Goal: Transaction & Acquisition: Purchase product/service

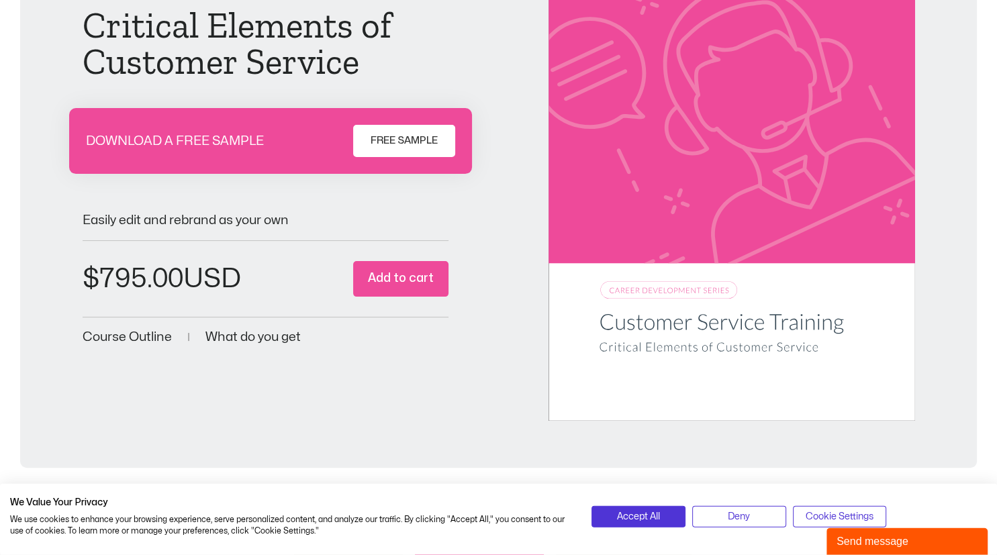
scroll to position [209, 0]
click at [412, 142] on span "FREE SAMPLE" at bounding box center [403, 141] width 67 height 16
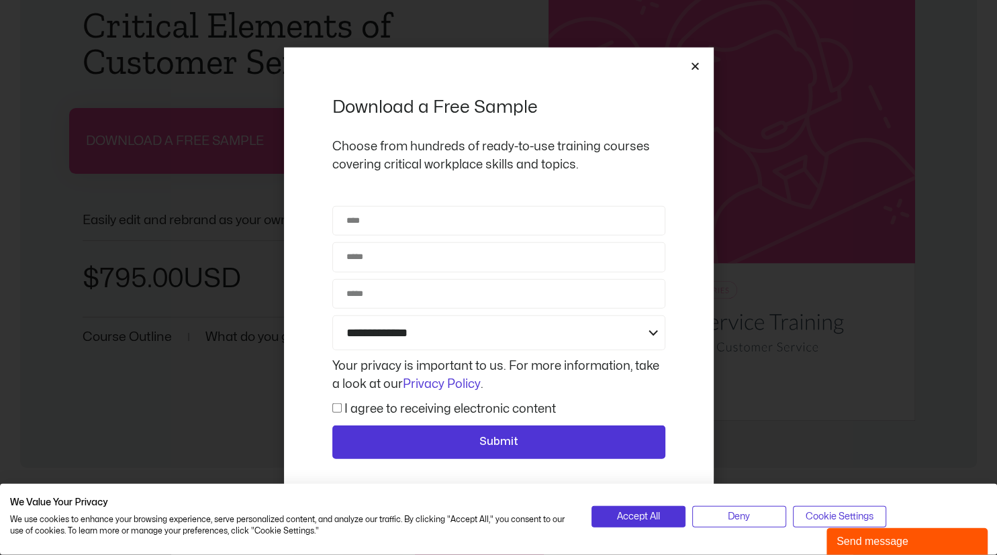
click at [697, 66] on icon "Close" at bounding box center [695, 66] width 10 height 10
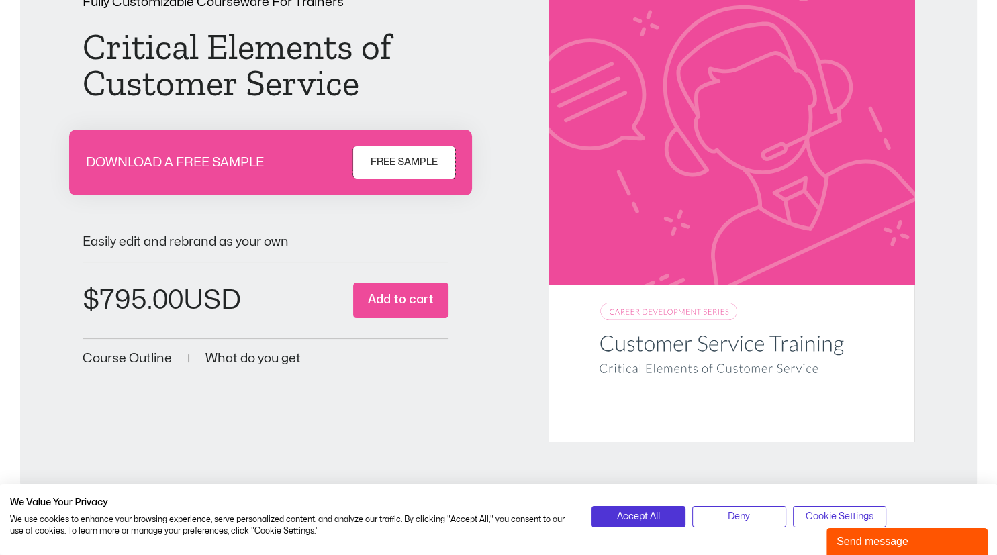
scroll to position [185, 0]
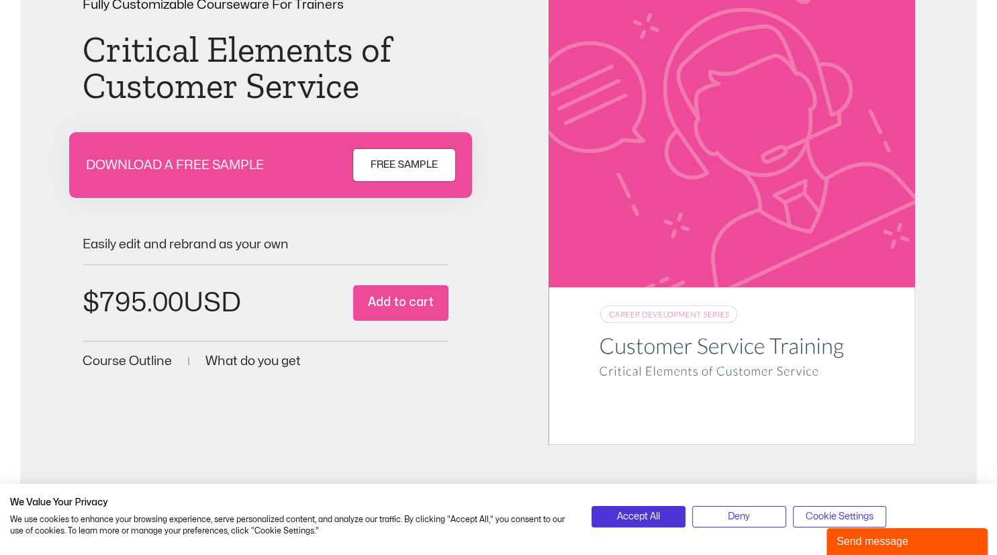
click at [412, 165] on span "FREE SAMPLE" at bounding box center [403, 165] width 67 height 16
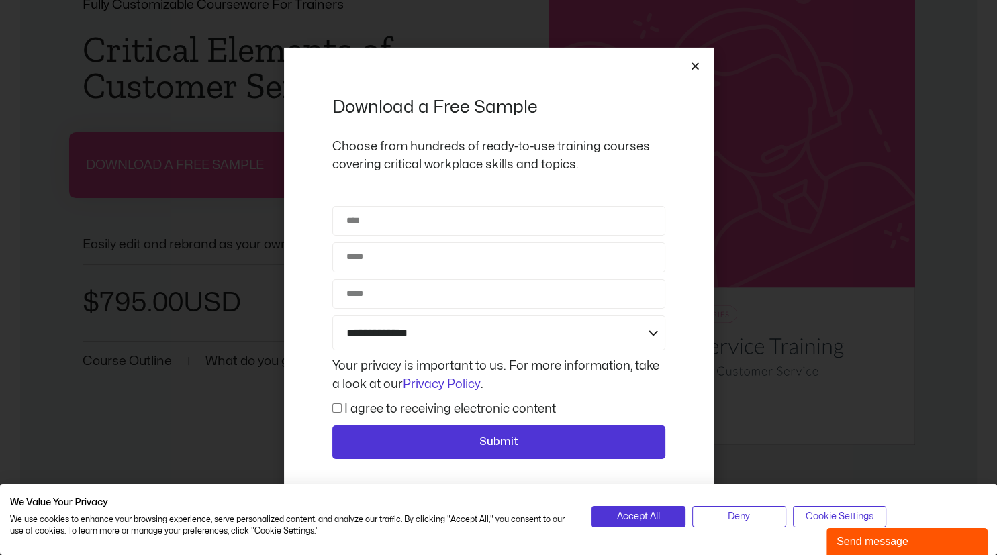
click at [693, 68] on icon "Close" at bounding box center [695, 66] width 10 height 10
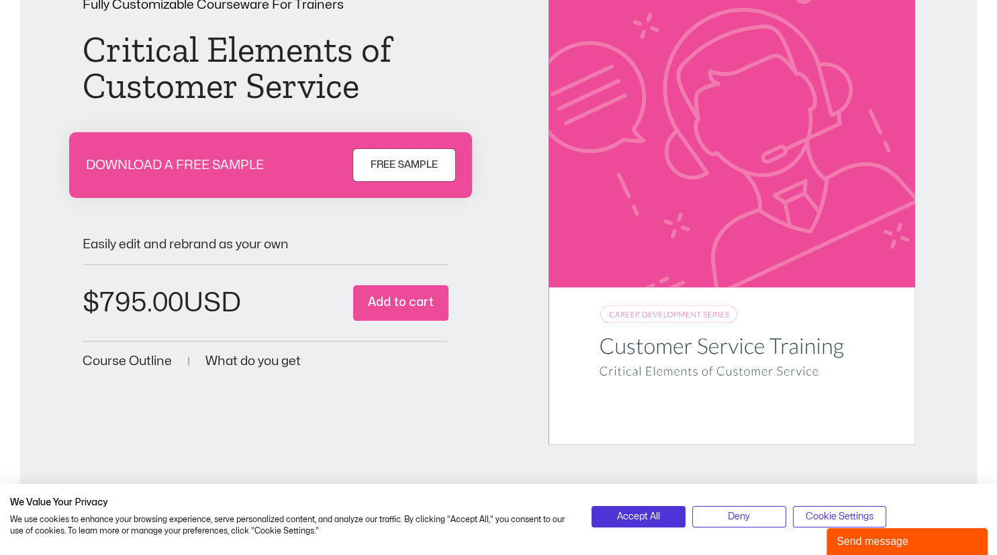
scroll to position [0, 0]
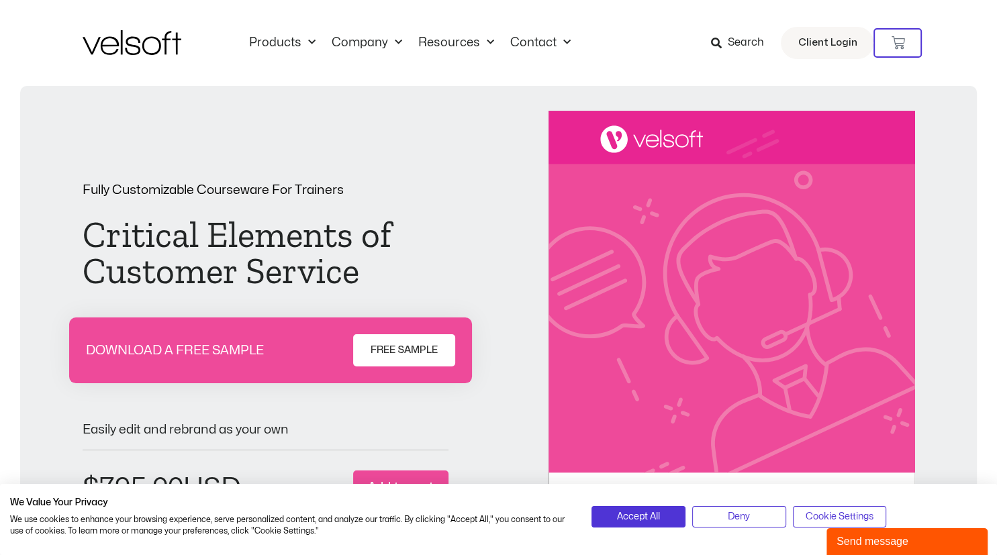
click at [541, 273] on div "Fully Customizable Courseware For Trainers Critical Elements of Customer Servic…" at bounding box center [499, 370] width 832 height 519
click at [460, 406] on div "Fully Customizable Courseware For Trainers Critical Elements of Customer Servic…" at bounding box center [499, 370] width 832 height 519
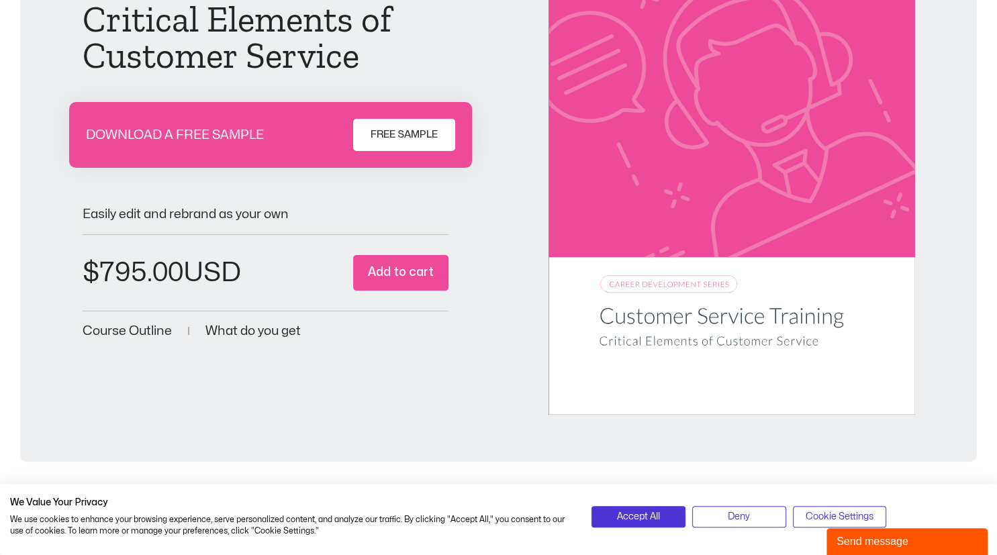
scroll to position [209, 0]
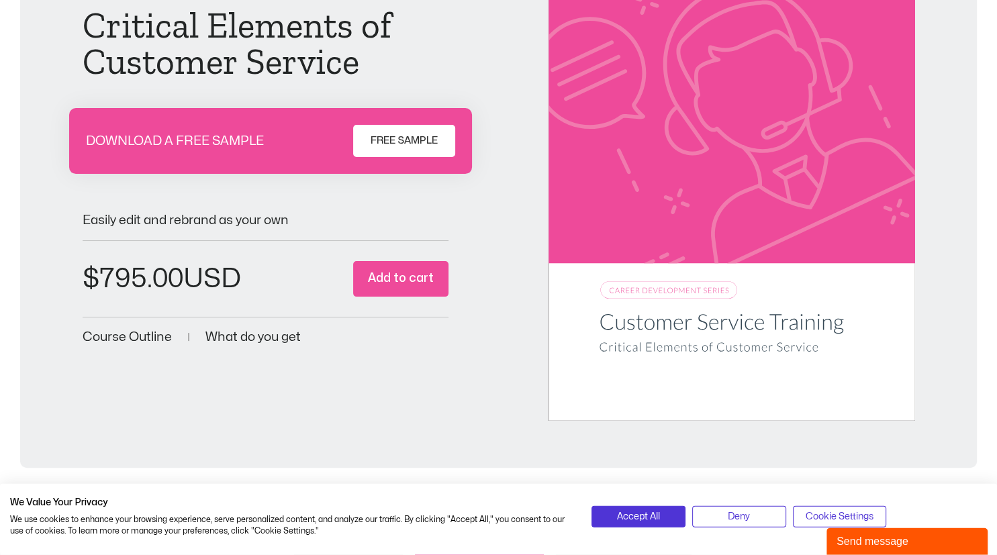
click at [403, 279] on button "Add to cart" at bounding box center [400, 279] width 95 height 36
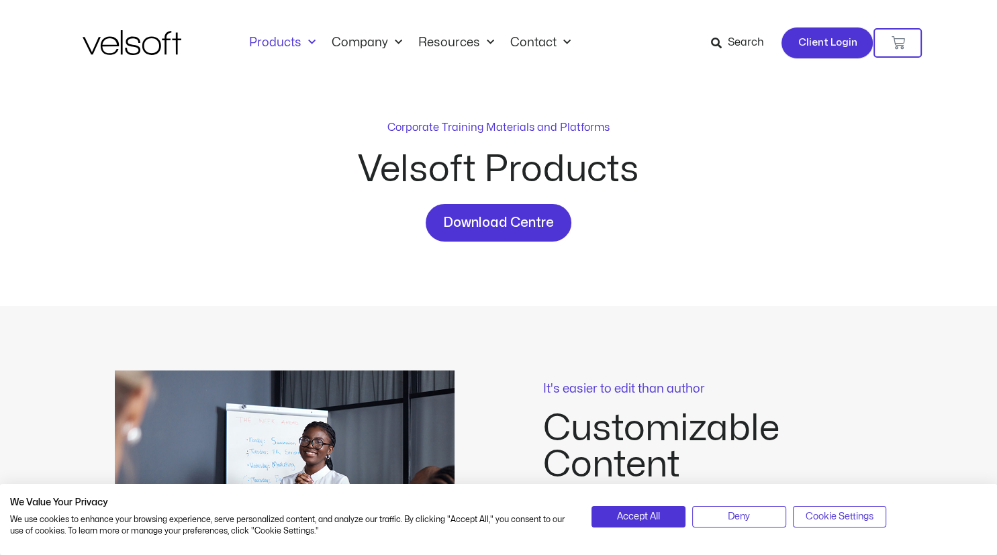
click at [815, 50] on span "Client Login" at bounding box center [826, 42] width 59 height 17
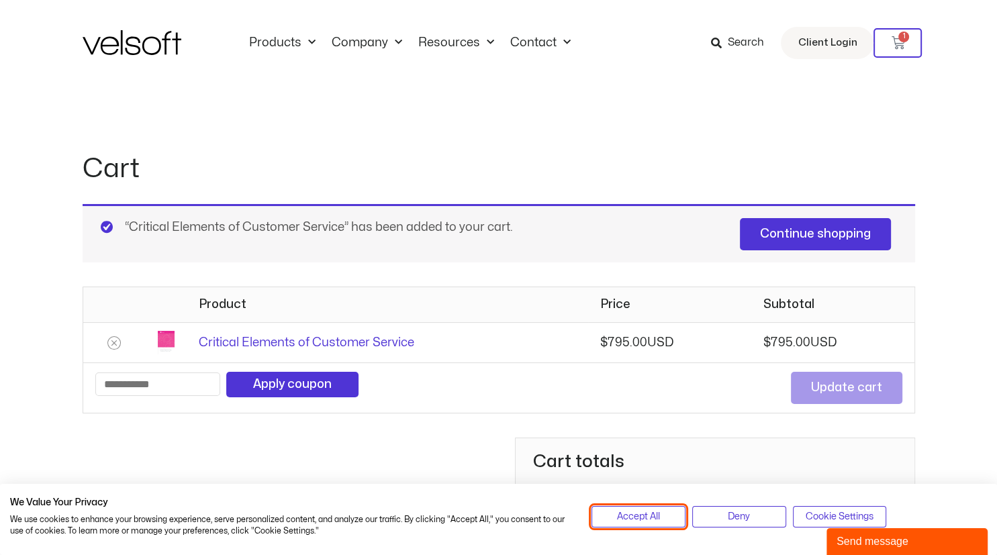
click at [642, 519] on span "Accept All" at bounding box center [638, 516] width 43 height 15
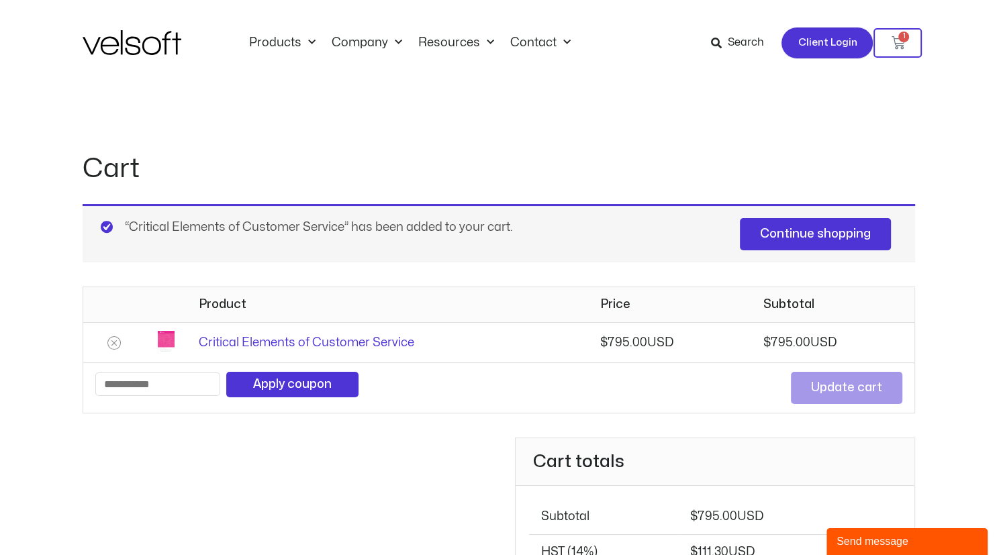
click at [829, 41] on span "Client Login" at bounding box center [826, 42] width 59 height 17
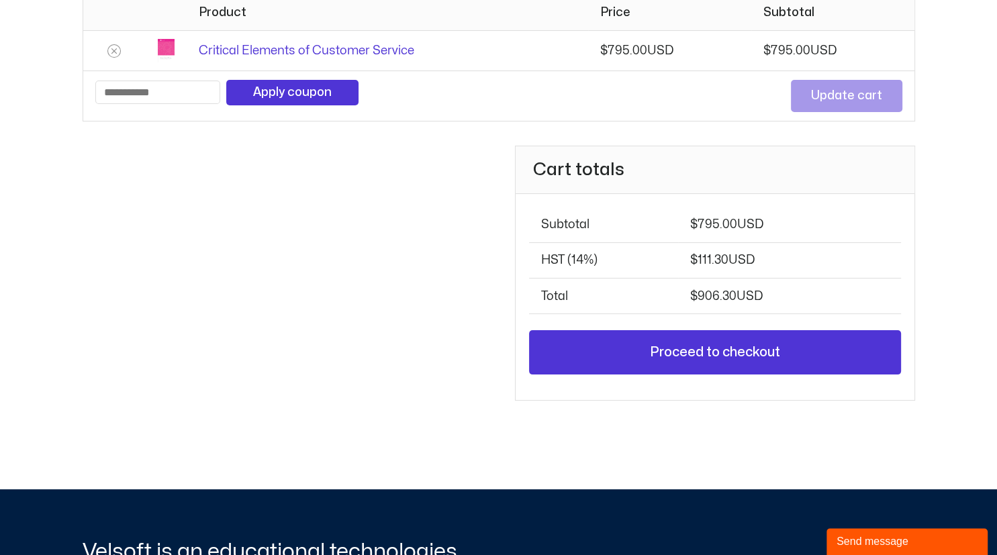
scroll to position [205, 0]
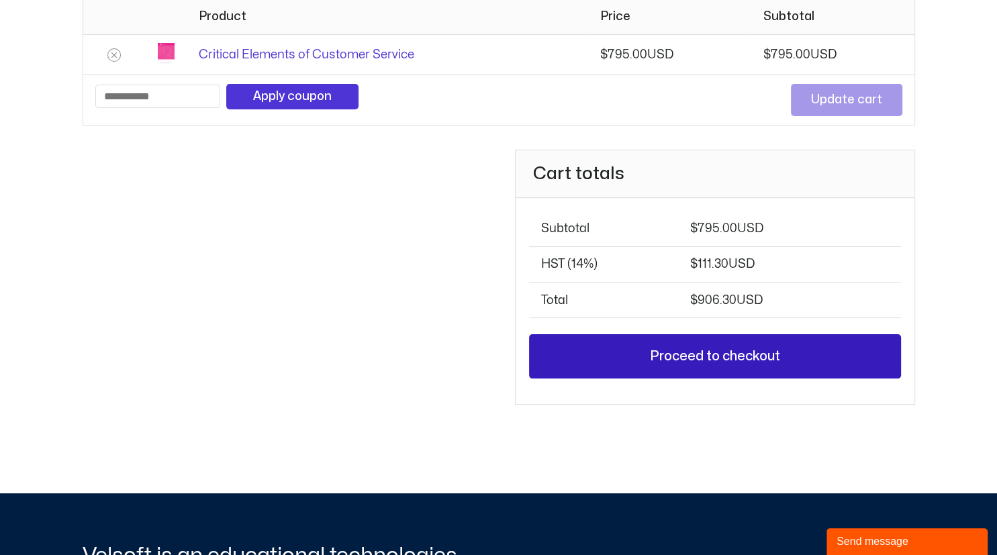
click at [701, 354] on link "Proceed to checkout" at bounding box center [714, 356] width 371 height 44
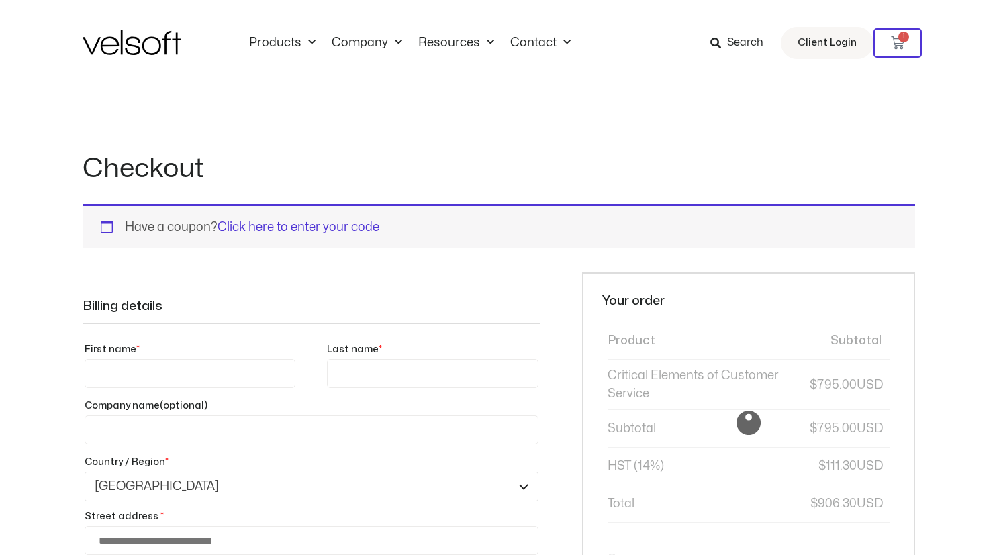
select select "**"
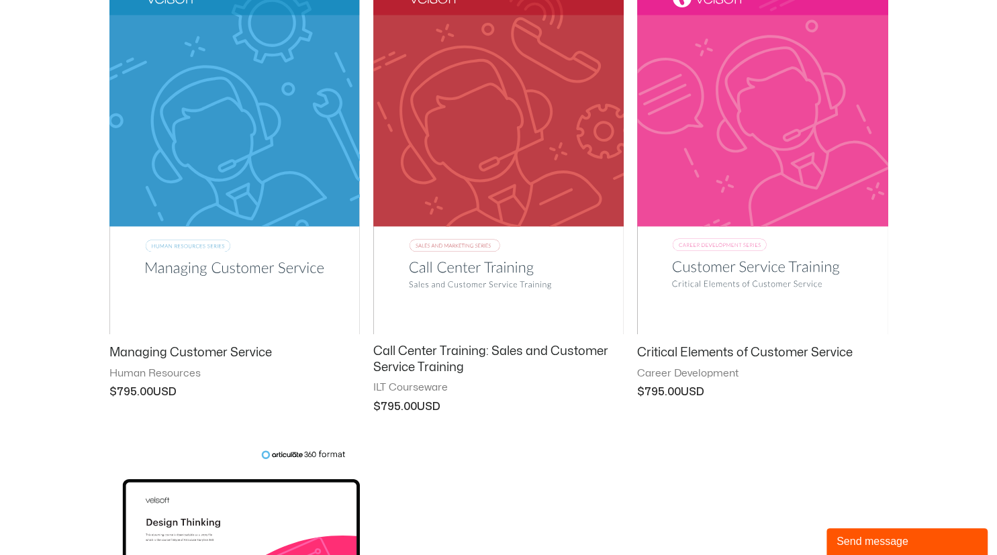
scroll to position [921, 0]
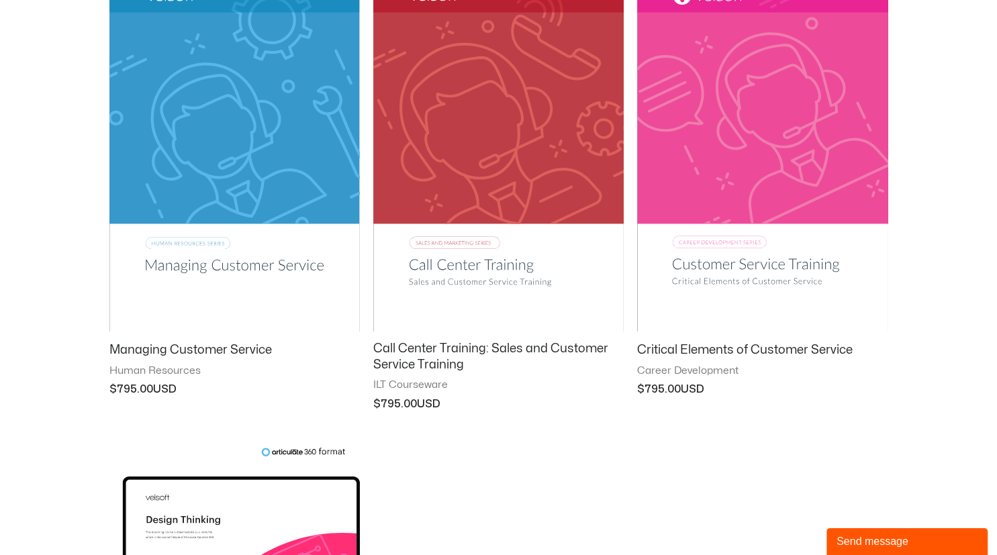
click at [749, 163] on img at bounding box center [762, 154] width 250 height 356
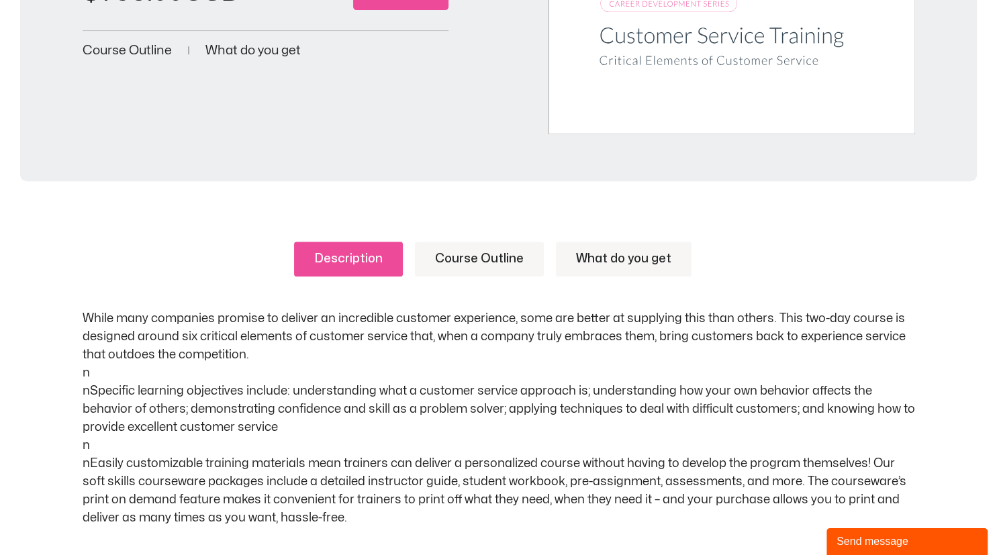
scroll to position [498, 0]
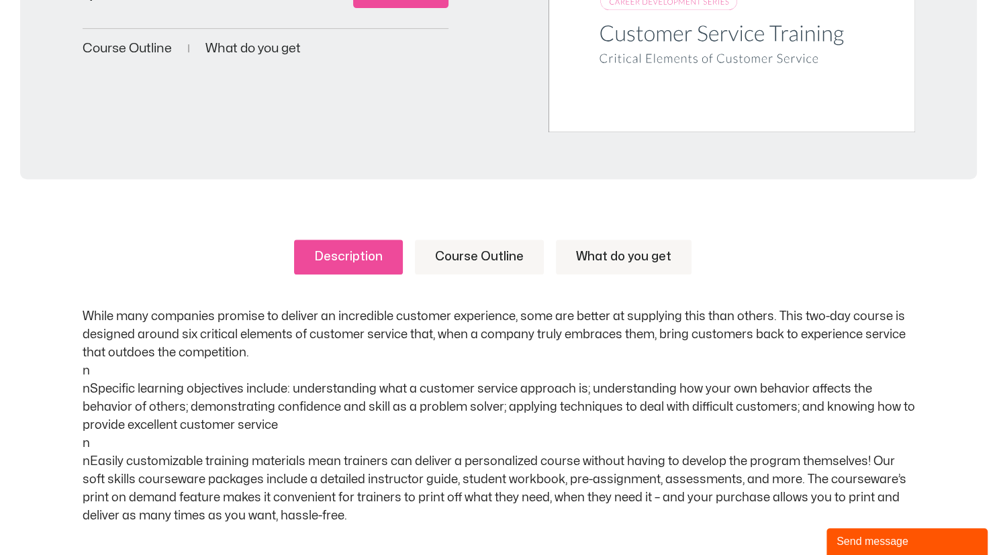
click at [475, 256] on link "Course Outline" at bounding box center [479, 257] width 129 height 35
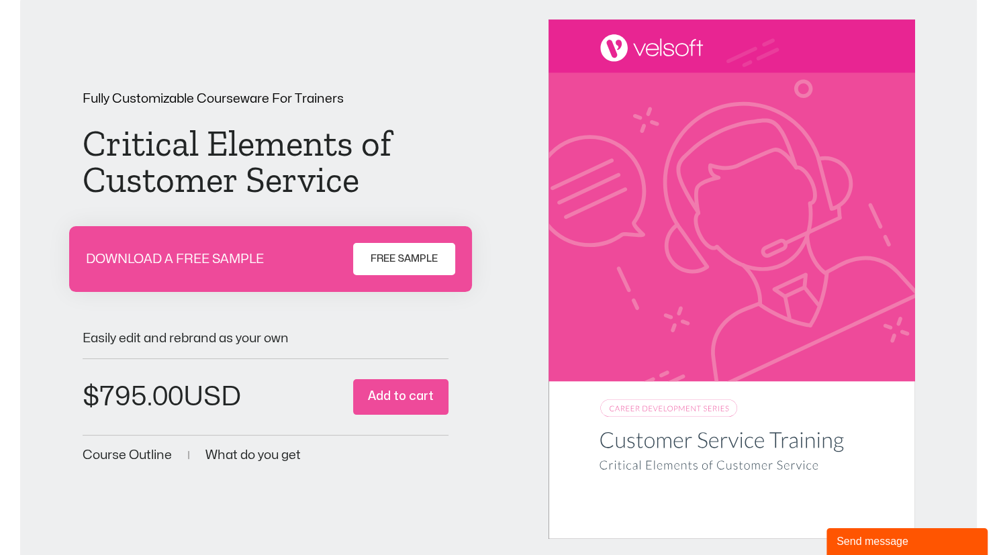
scroll to position [63, 0]
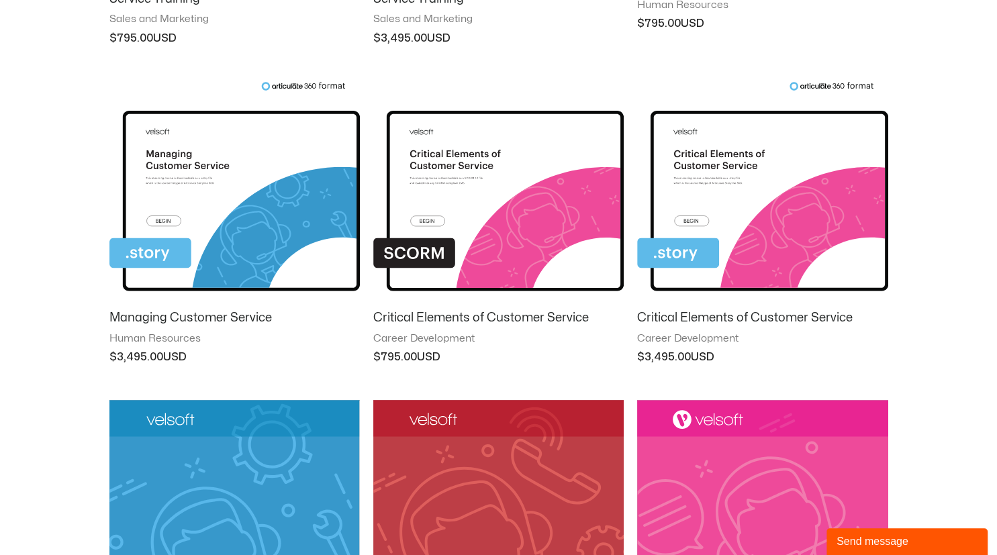
scroll to position [499, 0]
